Goal: Navigation & Orientation: Find specific page/section

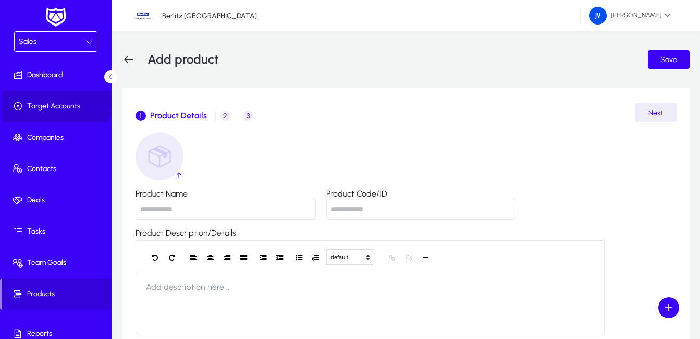
click at [50, 103] on span "Target Accounts" at bounding box center [58, 106] width 112 height 10
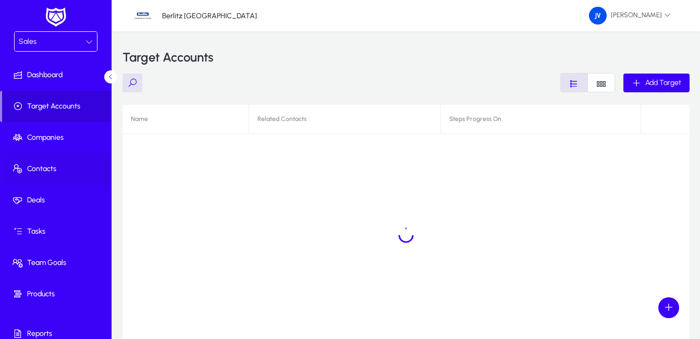
click at [43, 167] on span "Contacts" at bounding box center [58, 169] width 112 height 10
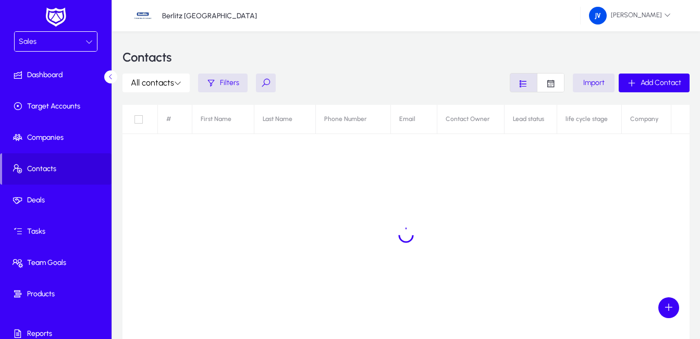
click at [88, 39] on icon at bounding box center [88, 41] width 7 height 7
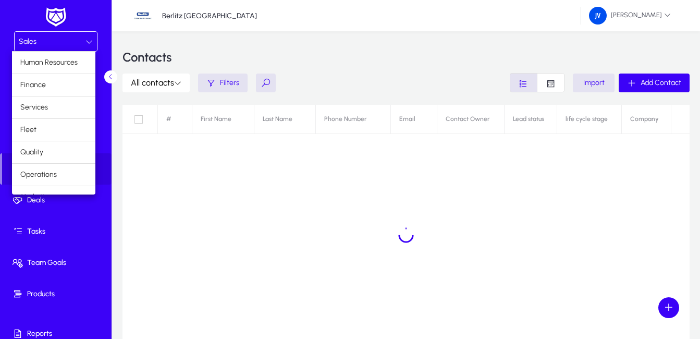
scroll to position [35, 0]
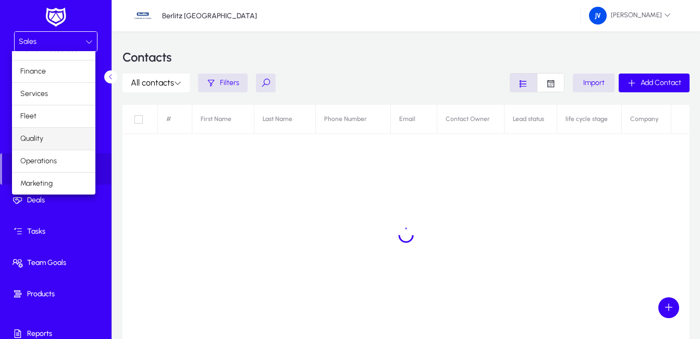
click at [53, 137] on mat-option "Quality" at bounding box center [53, 139] width 83 height 22
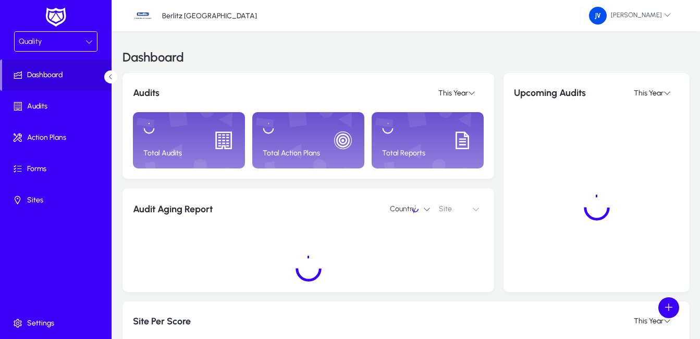
click at [91, 38] on icon at bounding box center [88, 41] width 7 height 7
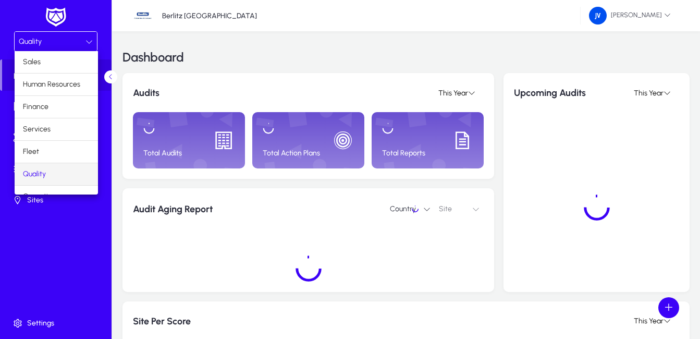
scroll to position [31, 0]
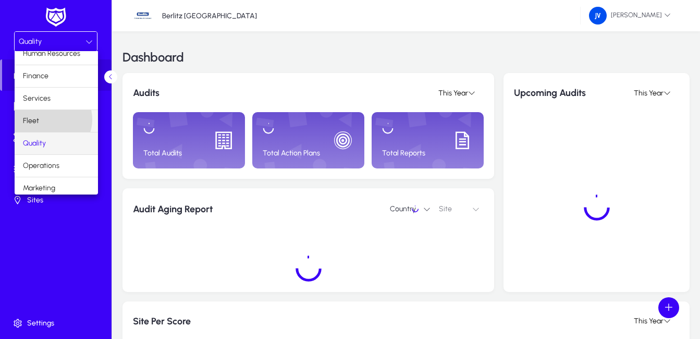
click at [50, 119] on mat-option "Fleet" at bounding box center [56, 121] width 83 height 22
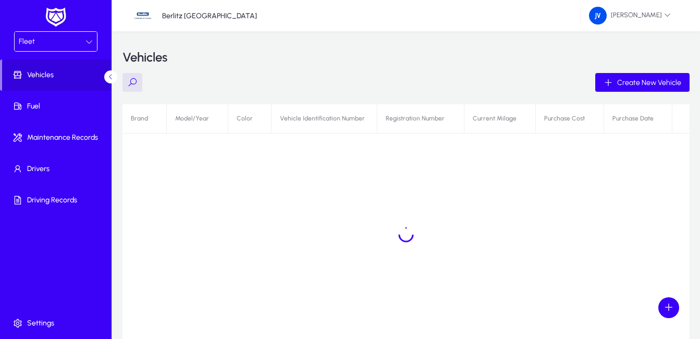
click at [86, 38] on icon at bounding box center [88, 41] width 7 height 7
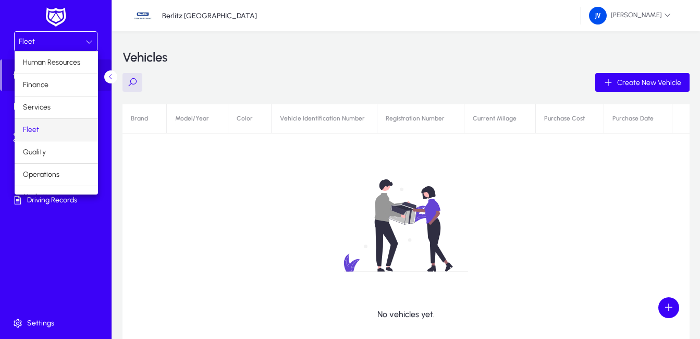
scroll to position [35, 0]
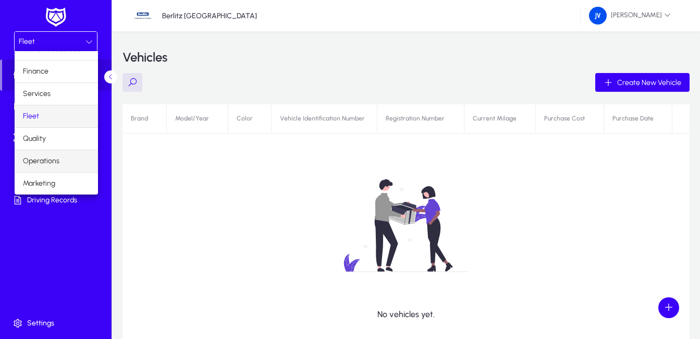
click at [60, 160] on mat-option "Operations" at bounding box center [56, 161] width 83 height 22
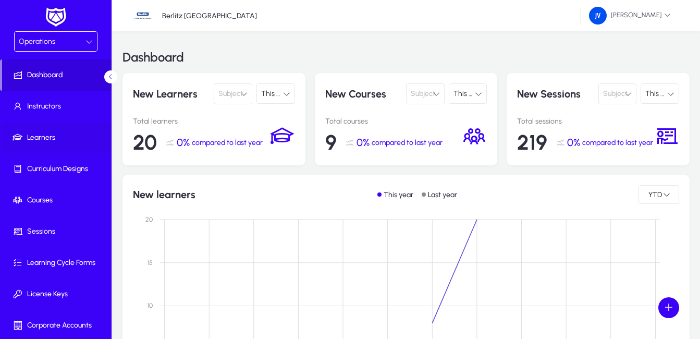
click at [54, 134] on span "Learners" at bounding box center [58, 137] width 112 height 10
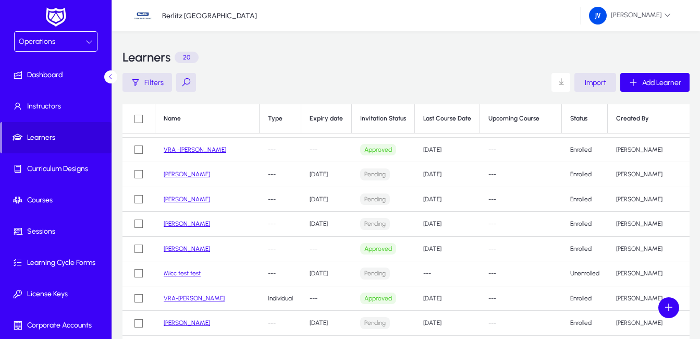
scroll to position [271, 0]
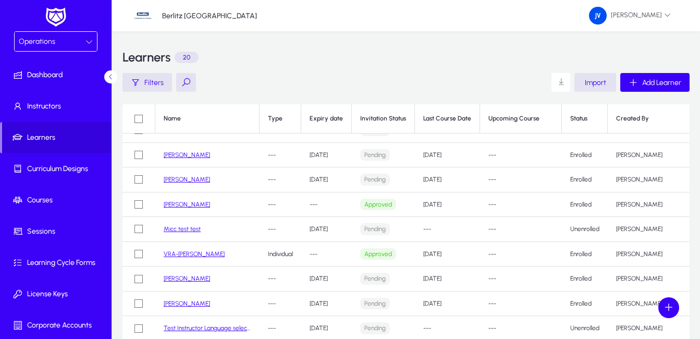
click at [180, 225] on link "Micc test test" at bounding box center [182, 228] width 37 height 7
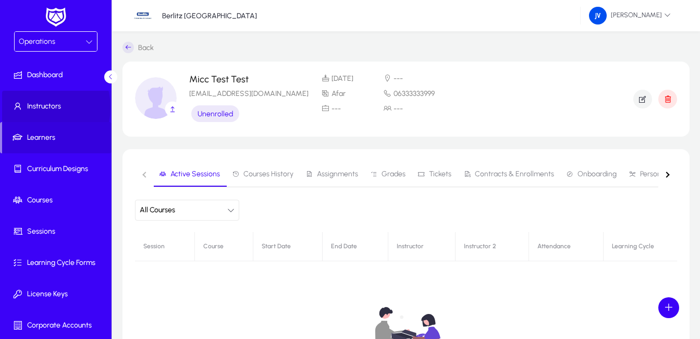
click at [36, 107] on span "Instructors" at bounding box center [58, 106] width 112 height 10
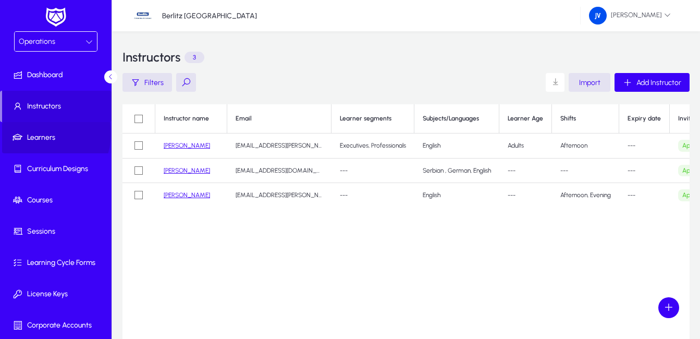
click at [40, 133] on span "Learners" at bounding box center [58, 137] width 112 height 10
